Goal: Find specific page/section: Find specific page/section

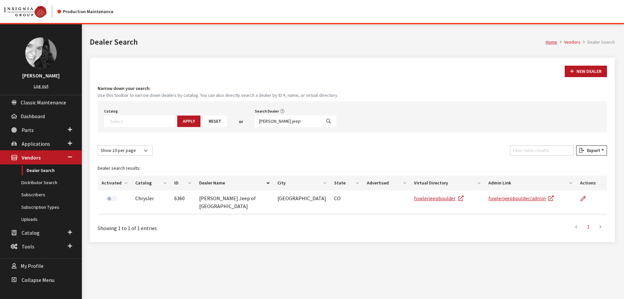
select select
click at [278, 122] on input "[PERSON_NAME] jeep" at bounding box center [288, 120] width 66 height 11
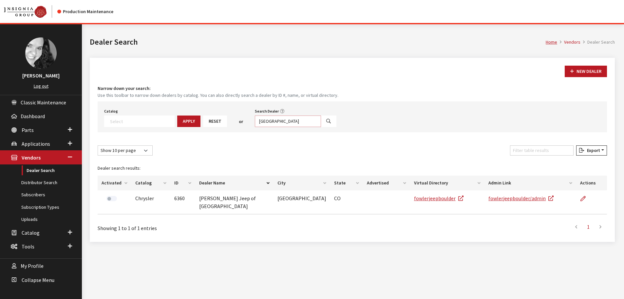
type input "[GEOGRAPHIC_DATA]"
select select
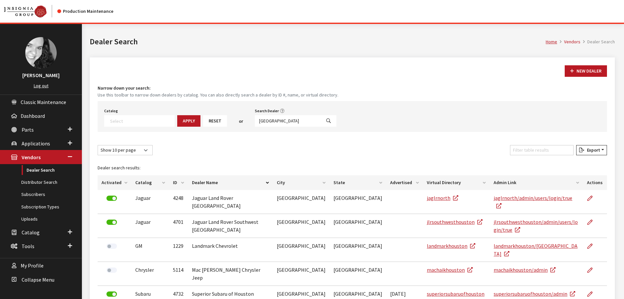
scroll to position [0, 0]
click at [269, 121] on input "[GEOGRAPHIC_DATA]" at bounding box center [288, 120] width 66 height 11
type input "4666"
select select
